Goal: Task Accomplishment & Management: Use online tool/utility

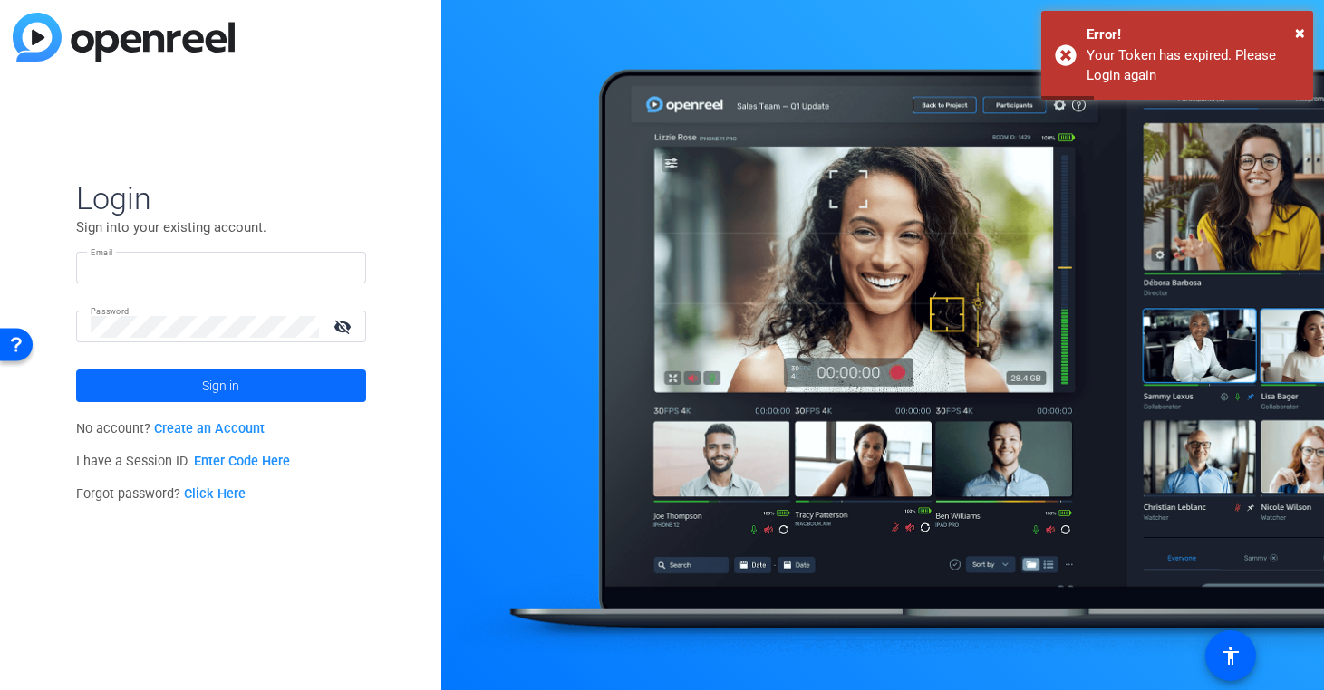
type input "[PERSON_NAME][EMAIL_ADDRESS][DOMAIN_NAME]"
click at [317, 389] on span at bounding box center [221, 385] width 290 height 43
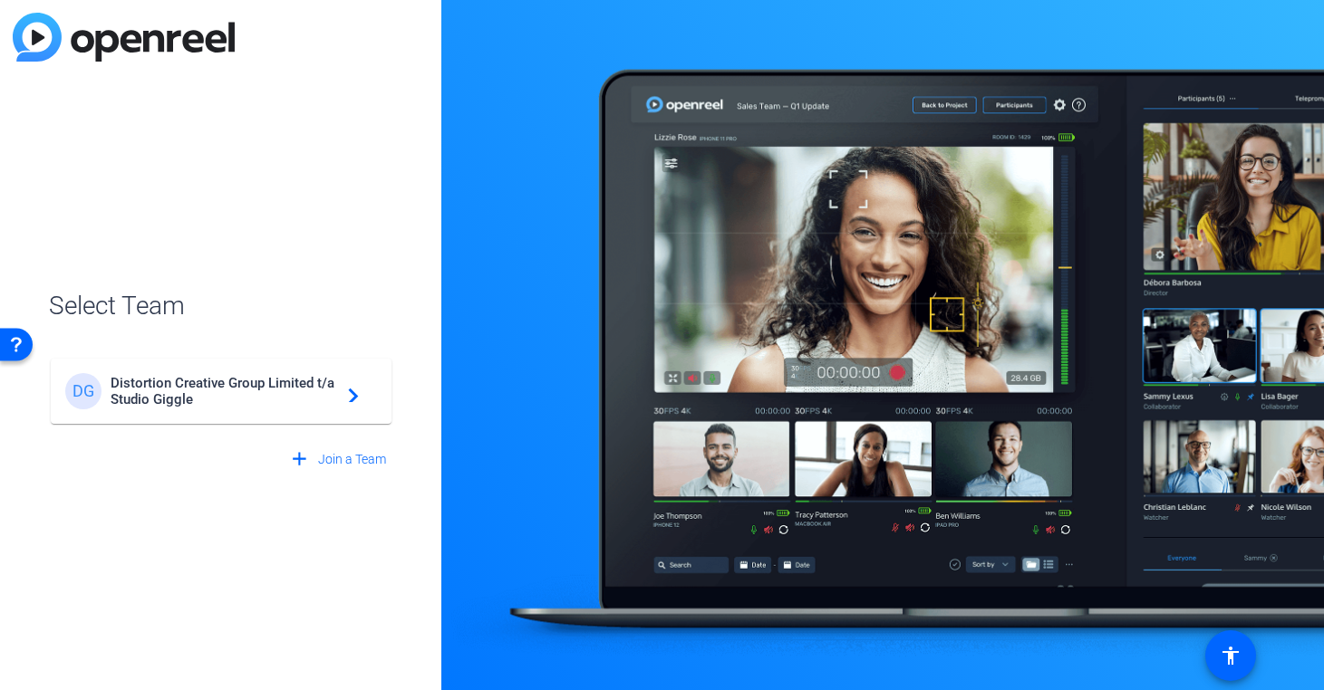
click at [317, 389] on span "Distortion Creative Group Limited t/a Studio Giggle" at bounding box center [224, 391] width 226 height 33
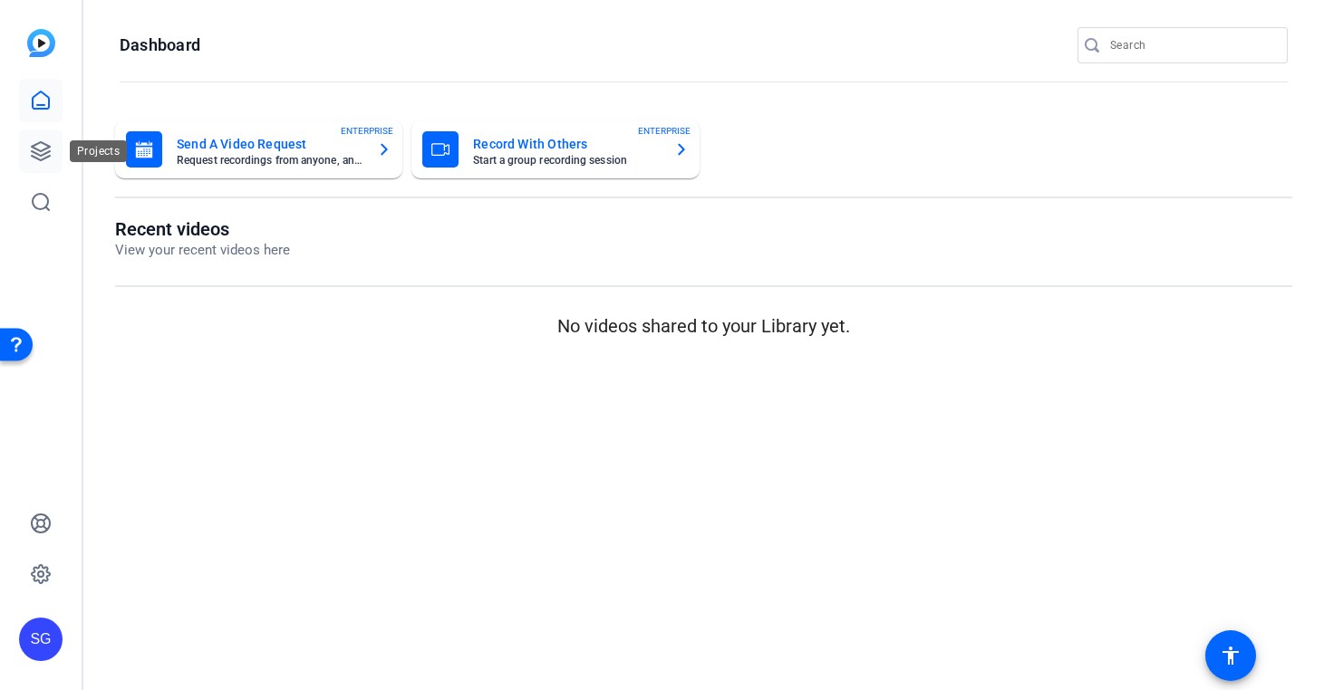
click at [46, 148] on icon at bounding box center [41, 151] width 18 height 18
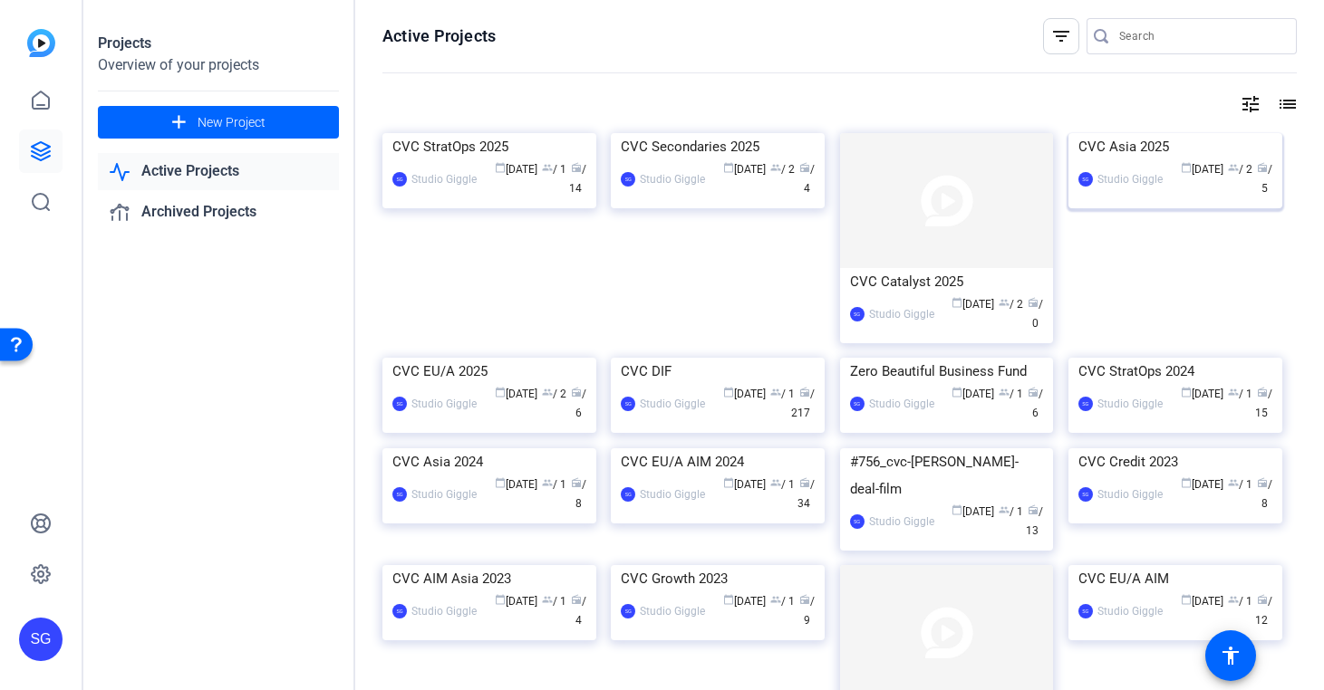
click at [1218, 133] on img at bounding box center [1175, 133] width 214 height 0
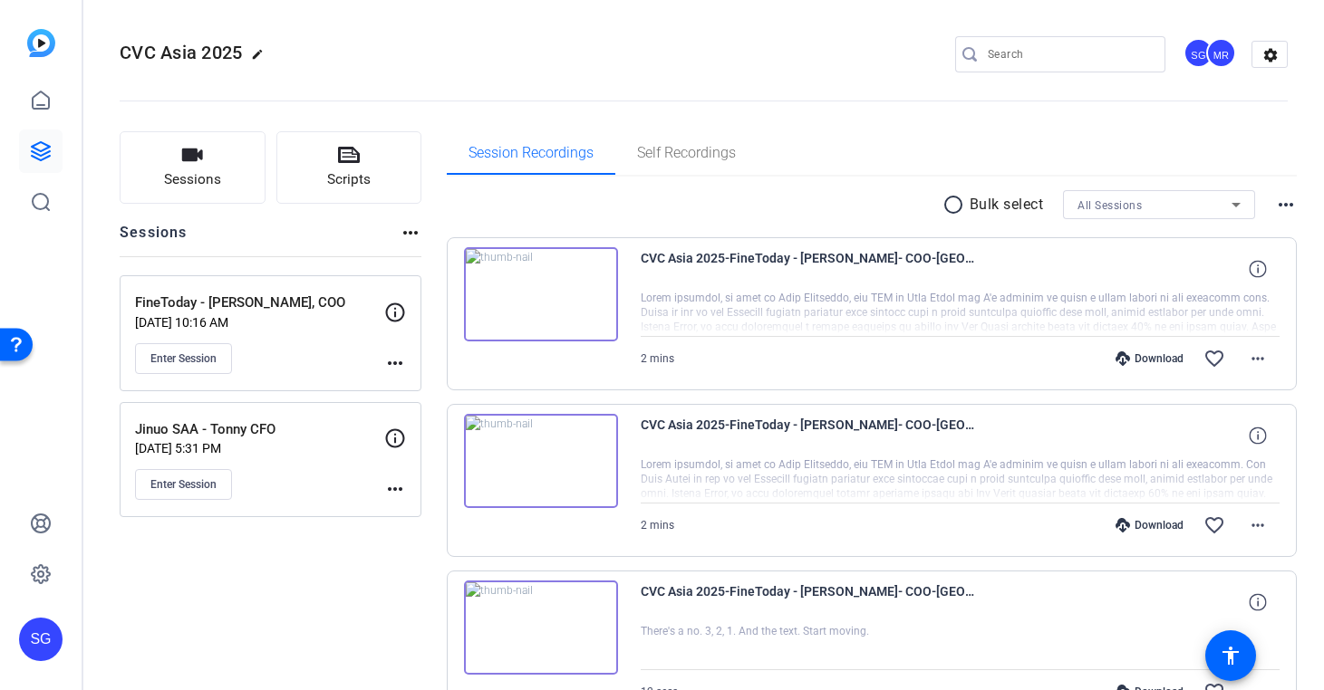
click at [339, 376] on div "FineToday - [PERSON_NAME], COO [DATE] 10:16 AM Enter Session more_horiz" at bounding box center [271, 333] width 302 height 116
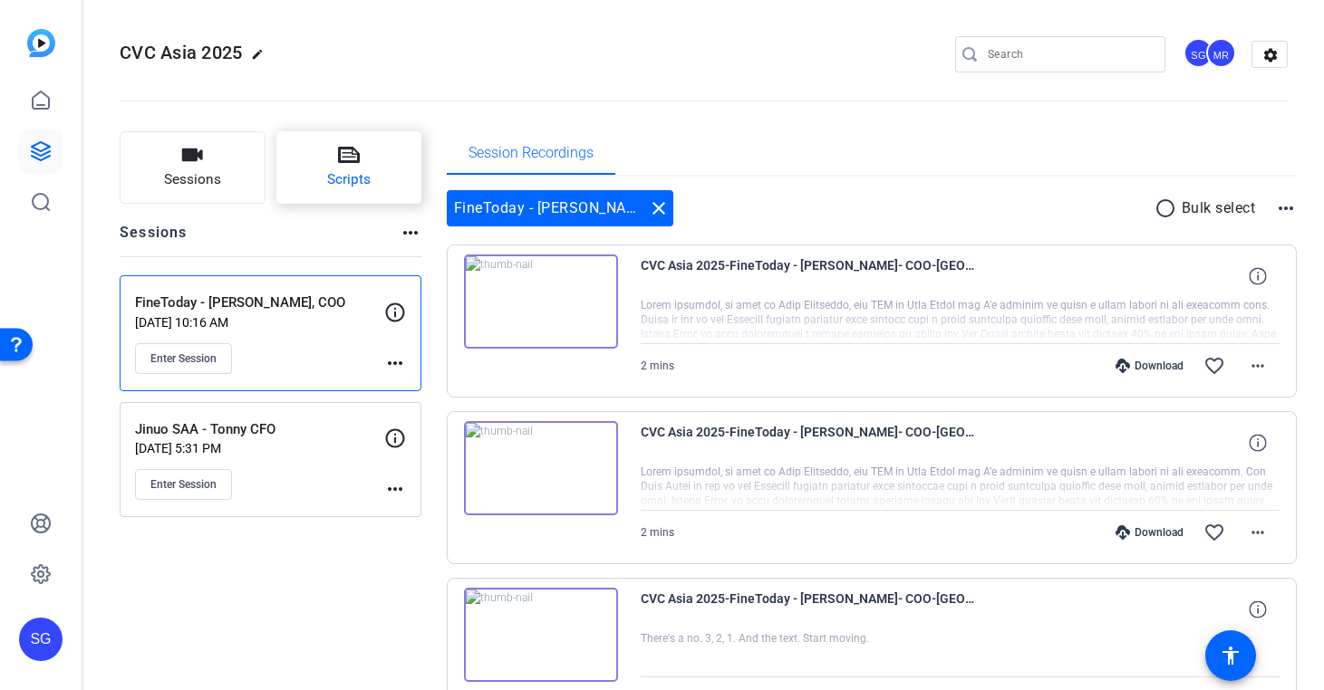
click at [352, 171] on span "Scripts" at bounding box center [348, 179] width 43 height 21
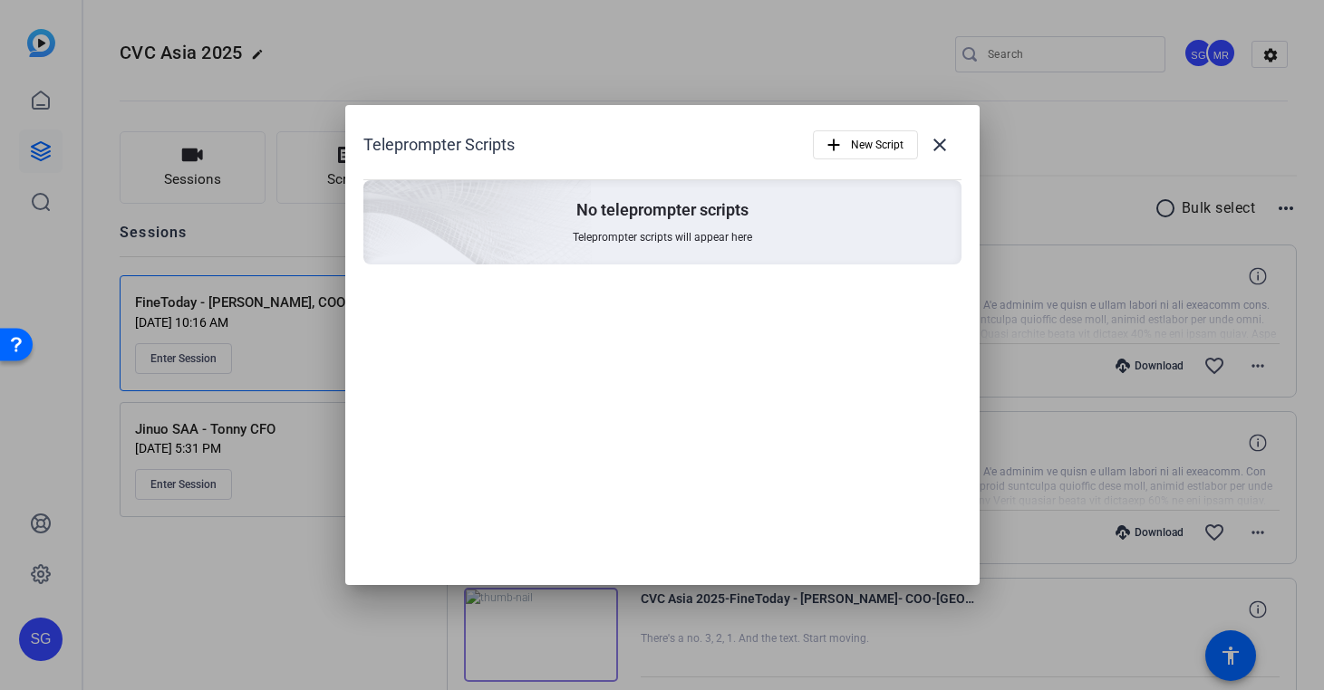
click at [311, 228] on div at bounding box center [662, 345] width 1324 height 690
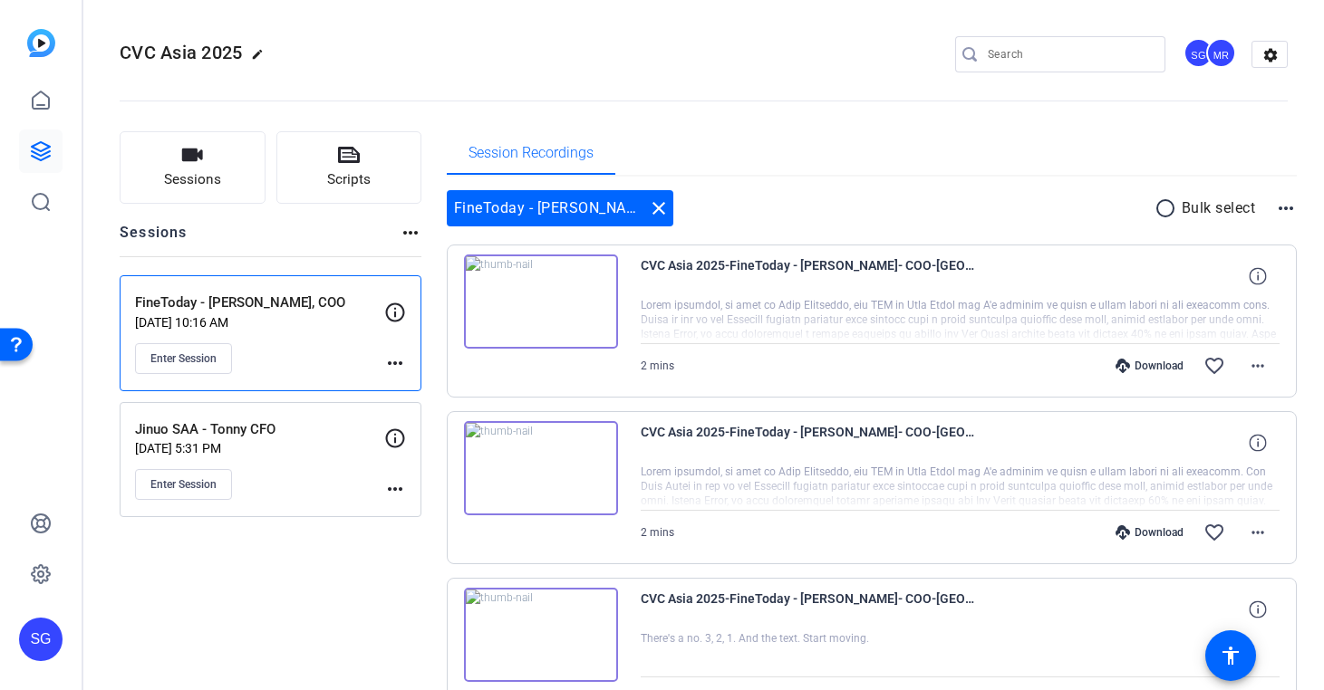
click at [303, 458] on div "Jinuo SAA - Tonny CFO [DATE] 5:31 PM Enter Session" at bounding box center [259, 460] width 249 height 82
